Goal: Transaction & Acquisition: Book appointment/travel/reservation

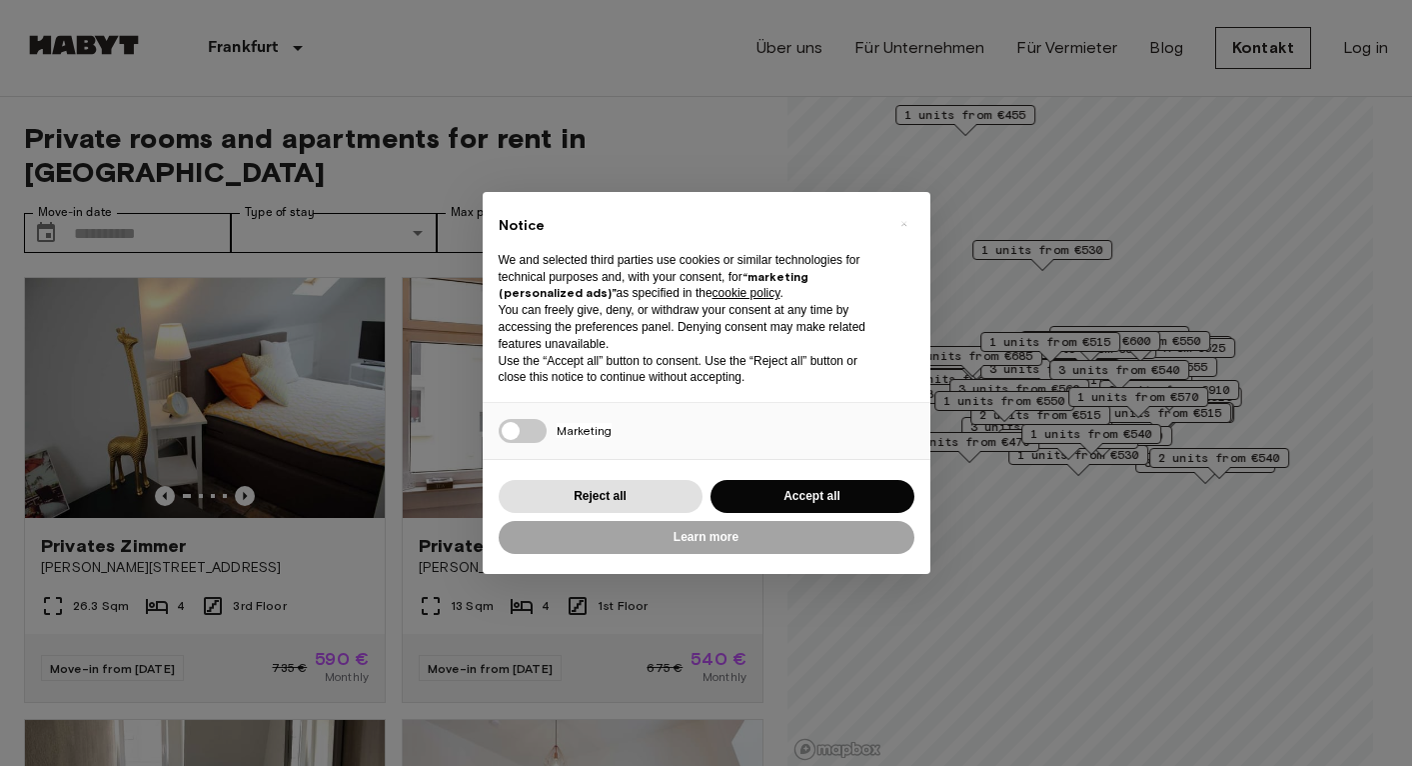
click at [1291, 201] on div "× Notice We and selected third parties use cookies or similar technologies for …" at bounding box center [706, 383] width 1412 height 766
click at [795, 498] on button "Accept all" at bounding box center [813, 496] width 204 height 33
